Goal: Entertainment & Leisure: Consume media (video, audio)

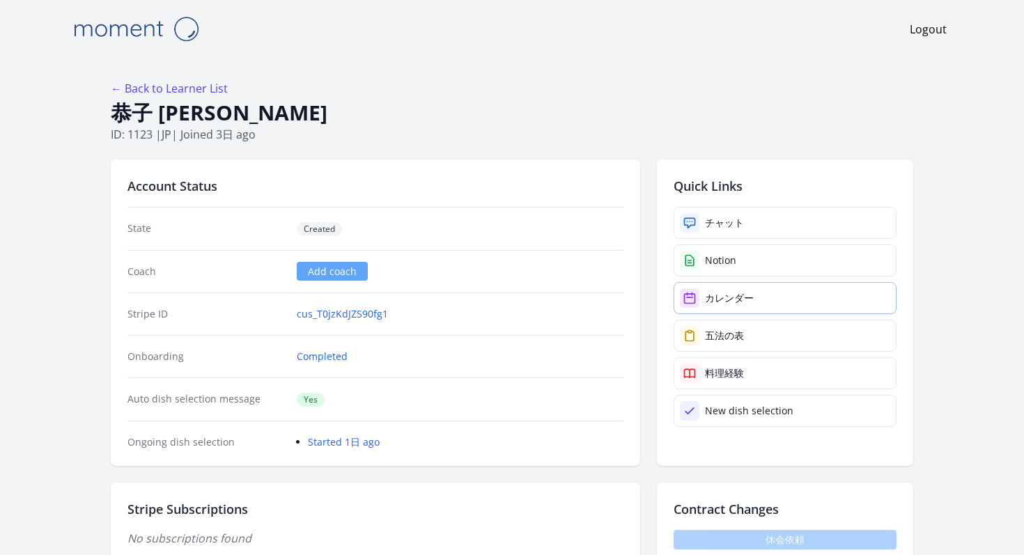
click at [705, 291] on div "カレンダー" at bounding box center [729, 298] width 49 height 14
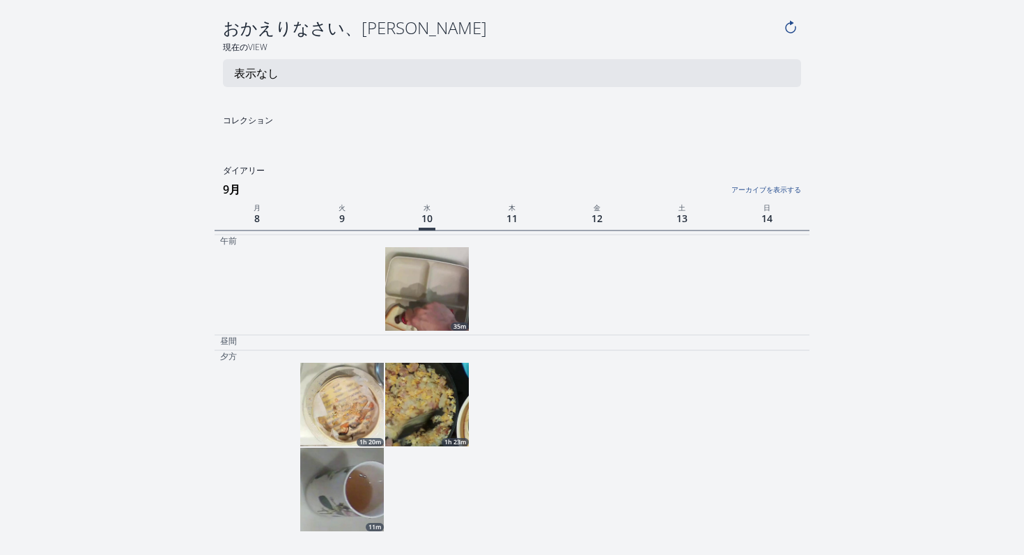
click at [446, 247] on img at bounding box center [427, 289] width 84 height 84
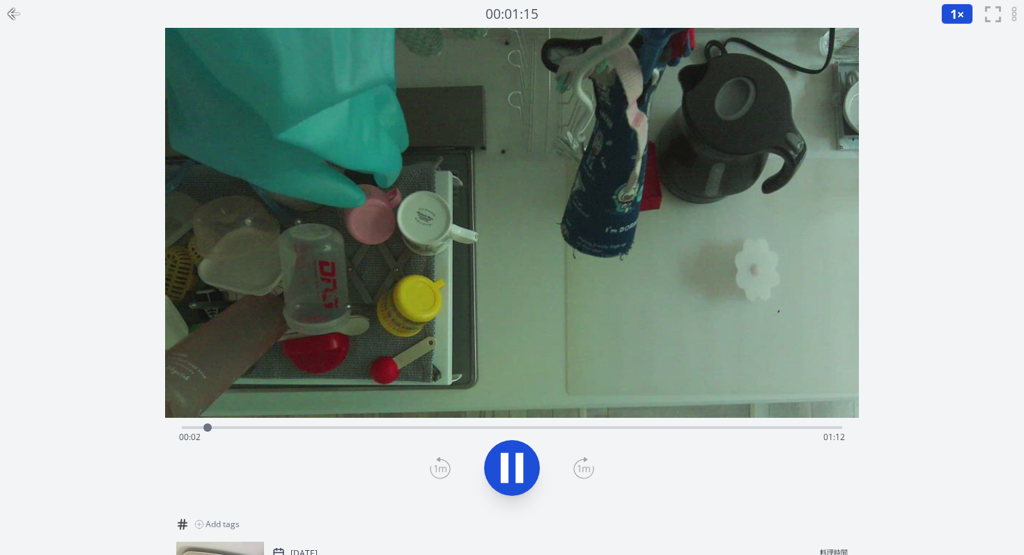
click at [969, 9] on button "1 ×" at bounding box center [957, 13] width 32 height 21
click at [961, 111] on li "2×" at bounding box center [960, 122] width 39 height 22
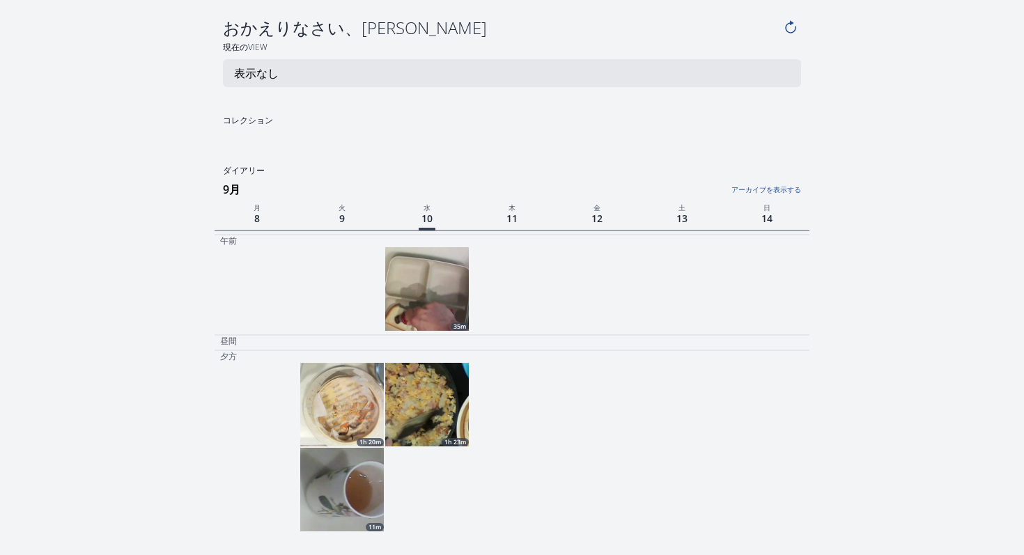
click at [439, 363] on img at bounding box center [427, 405] width 84 height 84
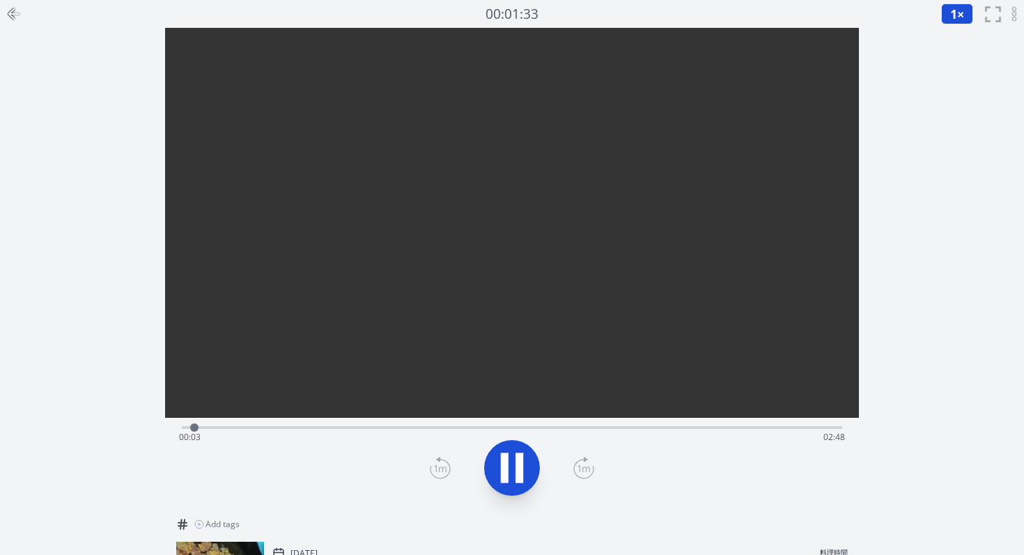
scroll to position [89, 0]
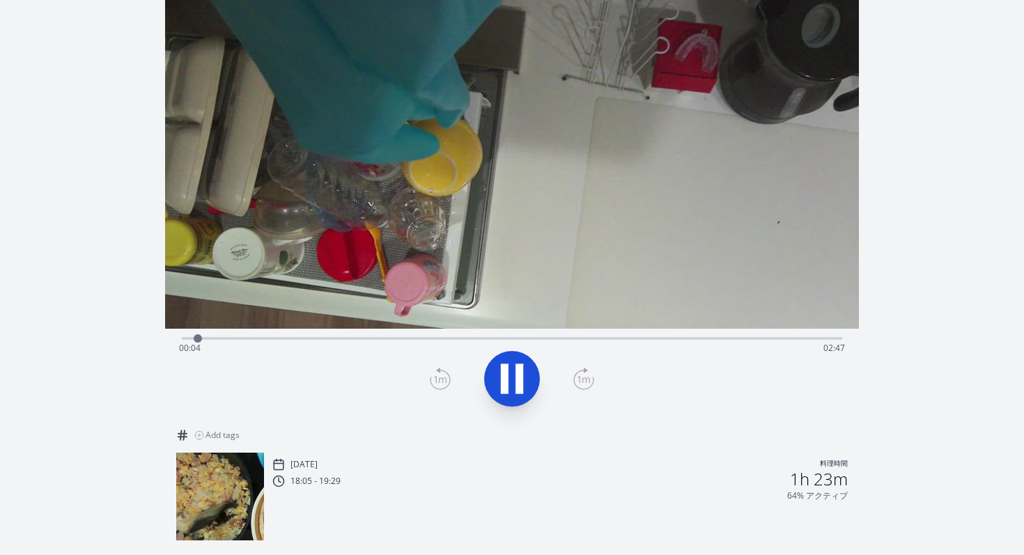
click at [225, 456] on img at bounding box center [220, 497] width 88 height 88
click at [574, 368] on icon at bounding box center [584, 379] width 21 height 22
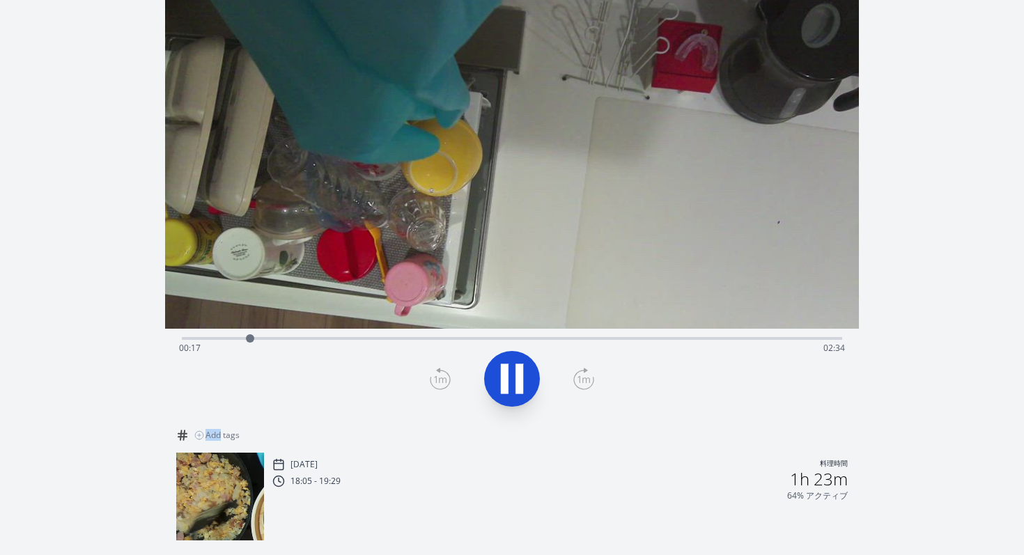
click at [574, 368] on icon at bounding box center [584, 379] width 21 height 22
click at [509, 364] on icon at bounding box center [512, 379] width 39 height 39
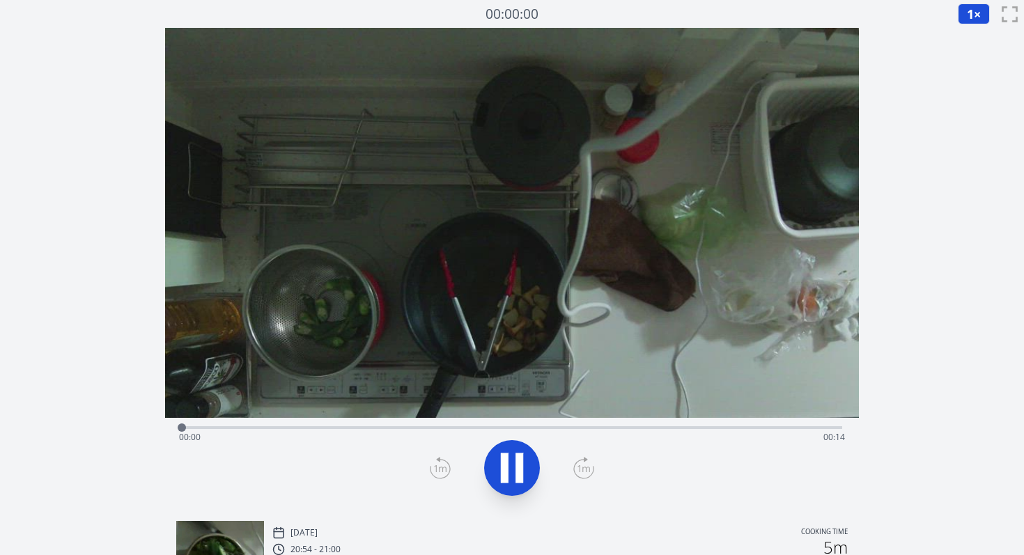
click at [509, 458] on icon at bounding box center [512, 468] width 39 height 39
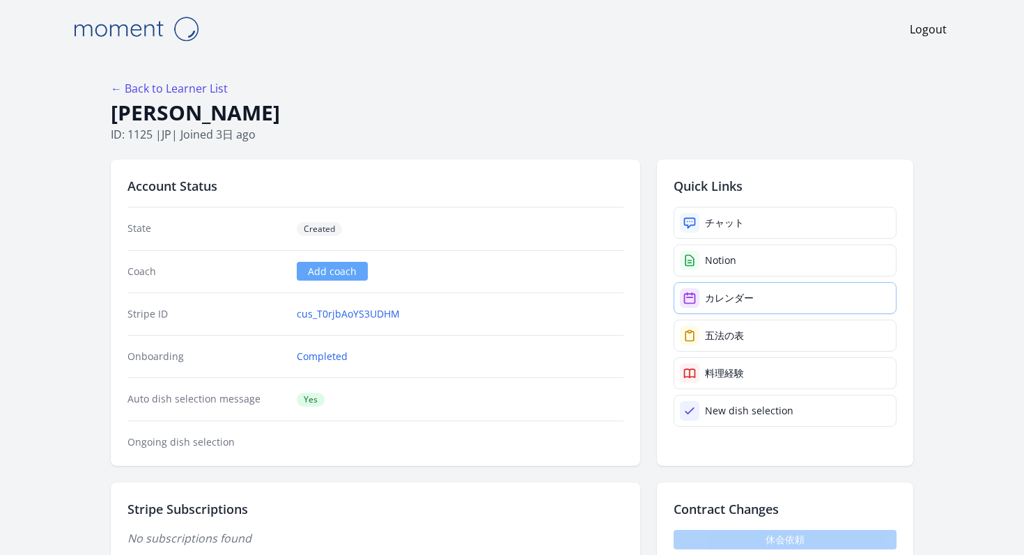
click at [751, 282] on link "カレンダー" at bounding box center [785, 298] width 223 height 32
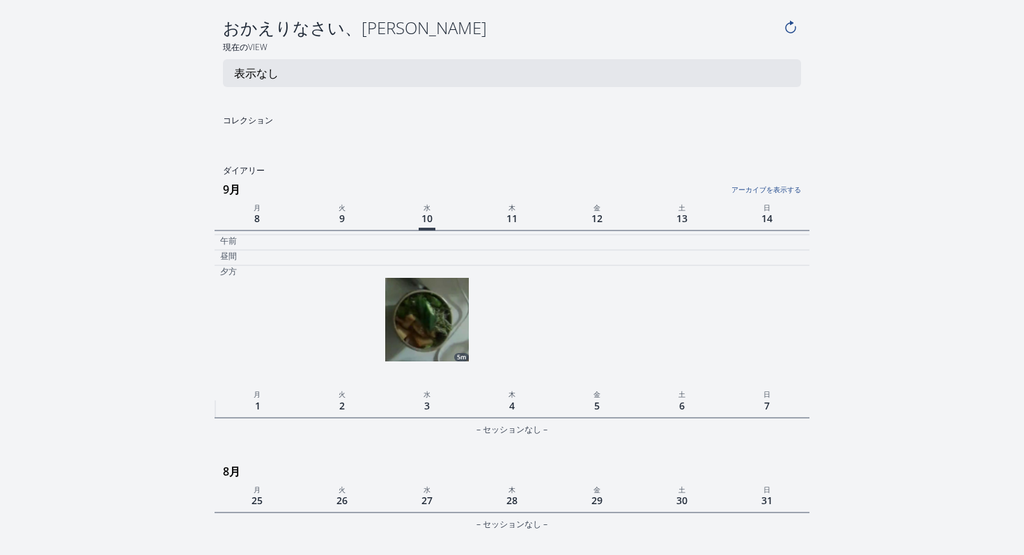
click at [433, 278] on img at bounding box center [427, 320] width 84 height 84
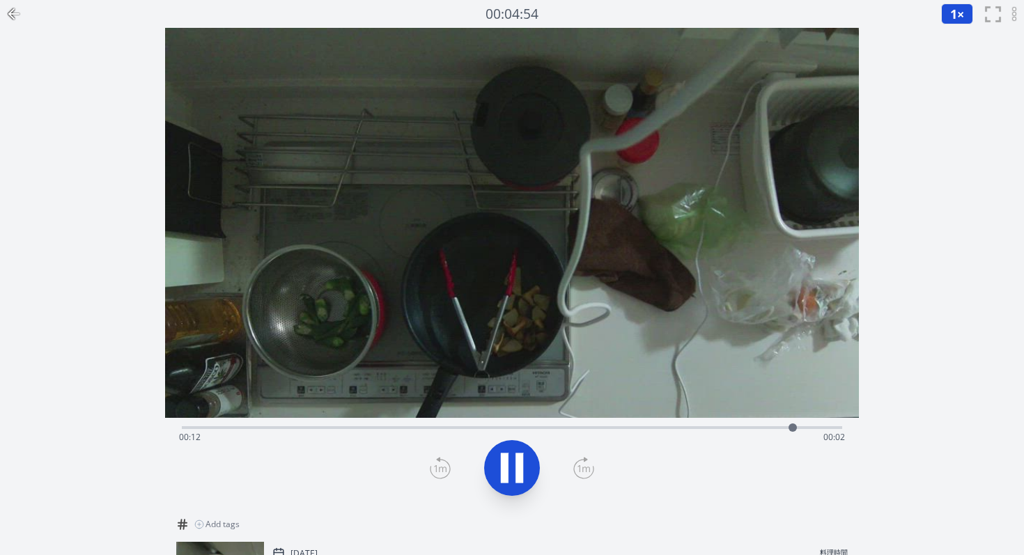
click at [514, 449] on icon at bounding box center [512, 468] width 39 height 39
